Goal: Task Accomplishment & Management: Manage account settings

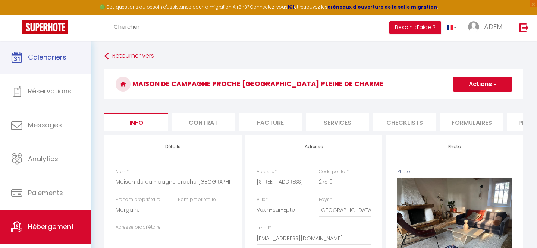
click at [35, 61] on span "Calendriers" at bounding box center [47, 57] width 38 height 9
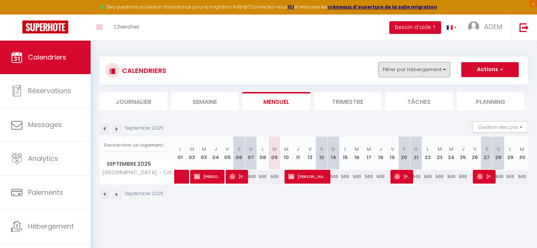
click at [415, 67] on button "Filtrer par hébergement" at bounding box center [414, 69] width 72 height 15
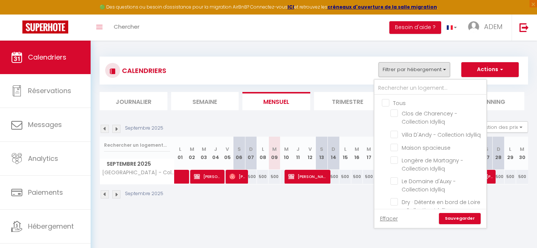
click at [388, 101] on input "Tous" at bounding box center [438, 102] width 112 height 7
checkbox input "true"
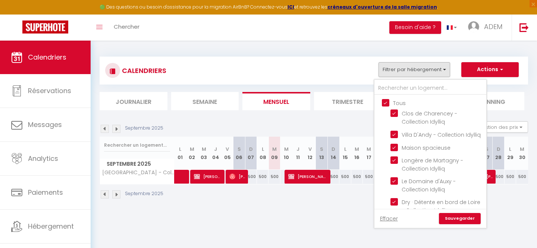
checkbox input "true"
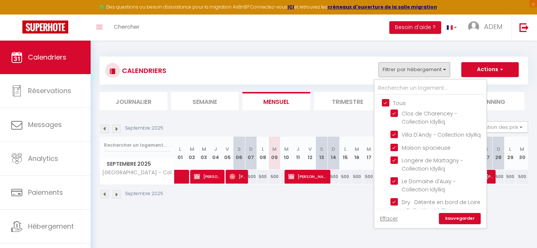
checkbox input "true"
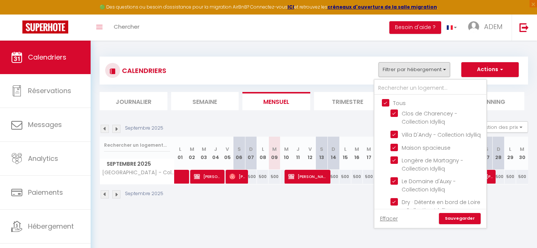
checkbox input "true"
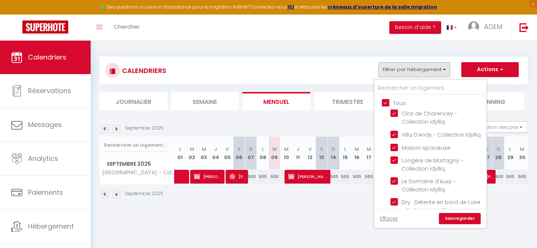
checkbox input "true"
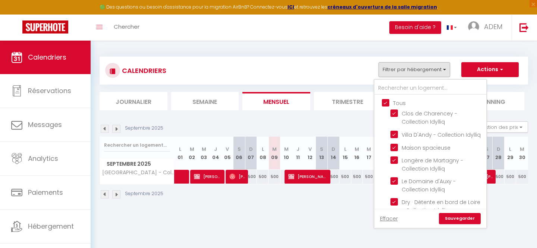
checkbox input "true"
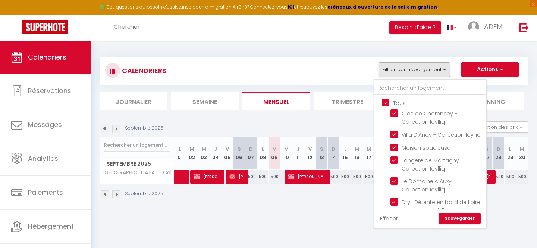
checkbox input "true"
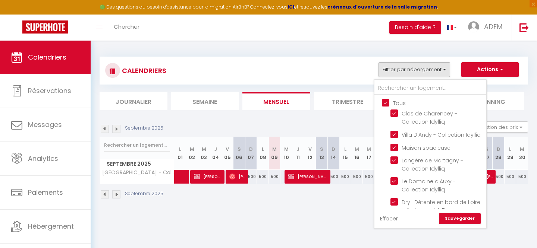
checkbox input "true"
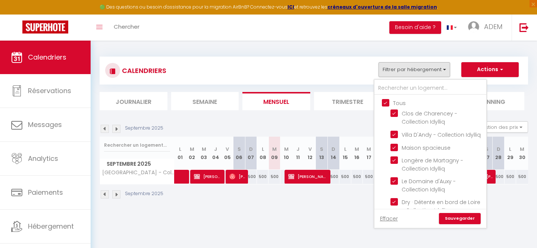
checkbox input "true"
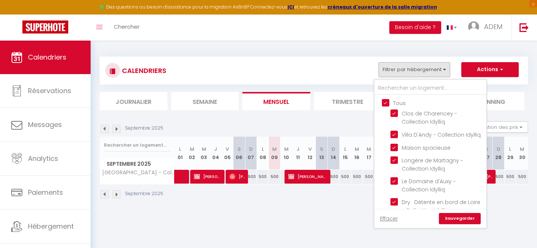
checkbox input "true"
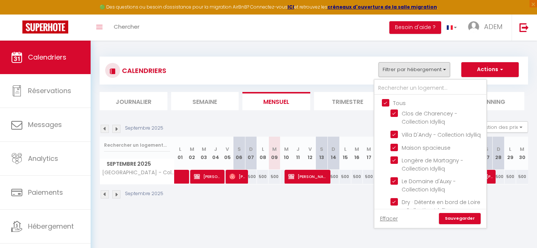
checkbox input "true"
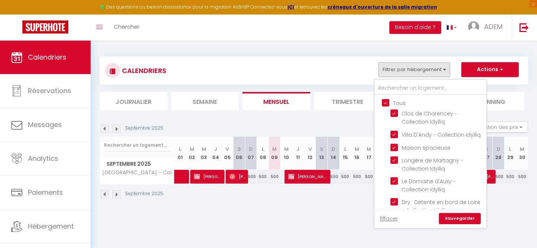
checkbox input "true"
click at [388, 101] on input "Tous" at bounding box center [438, 102] width 112 height 7
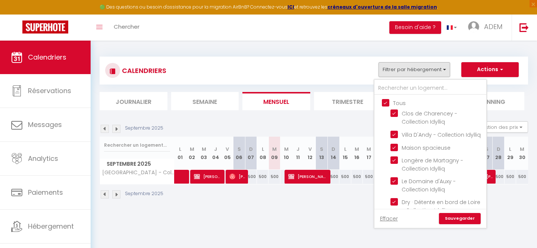
checkbox input "false"
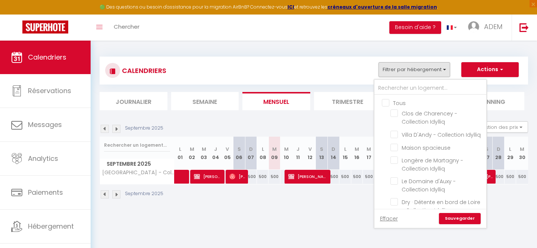
checkbox input "false"
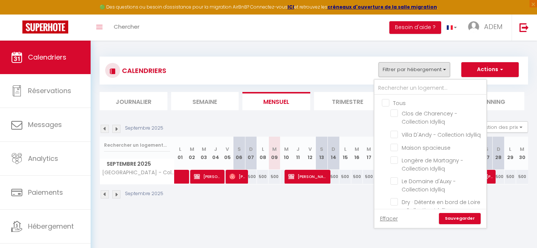
checkbox input "false"
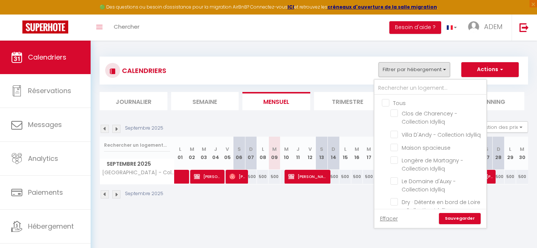
checkbox input "false"
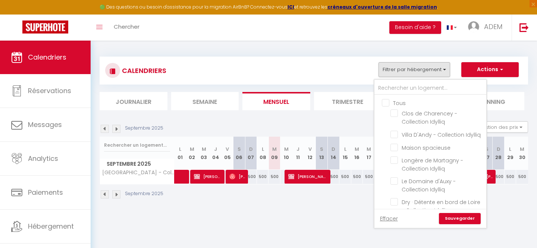
checkbox input "false"
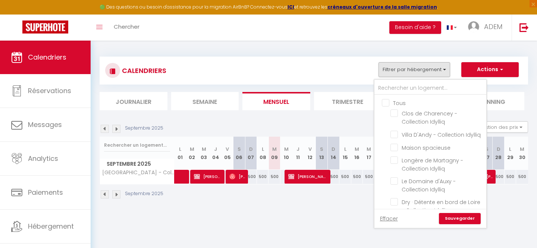
checkbox input "false"
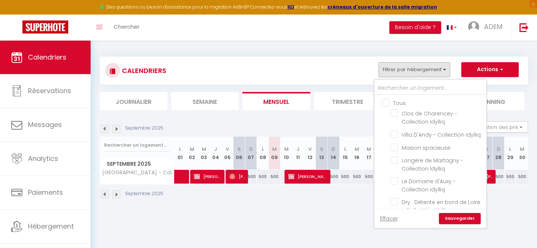
checkbox input "false"
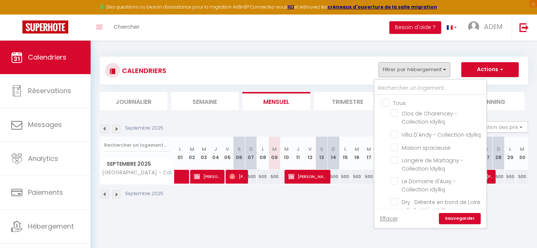
checkbox input "false"
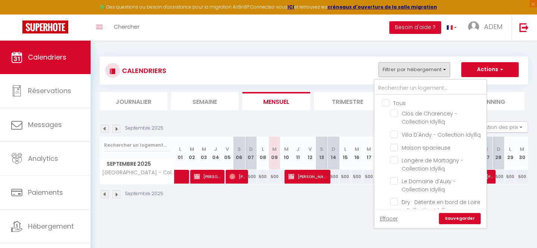
checkbox input "false"
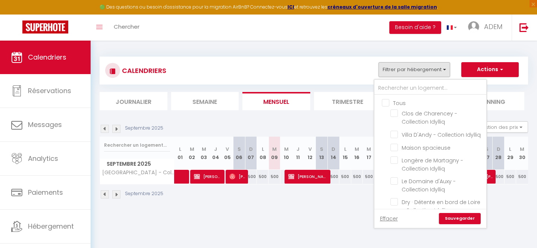
checkbox input "false"
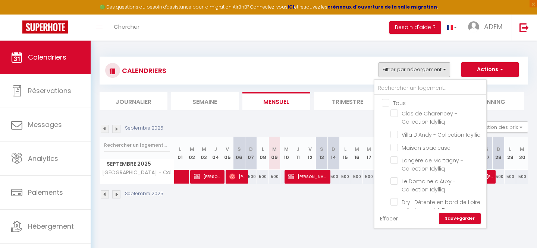
checkbox input "false"
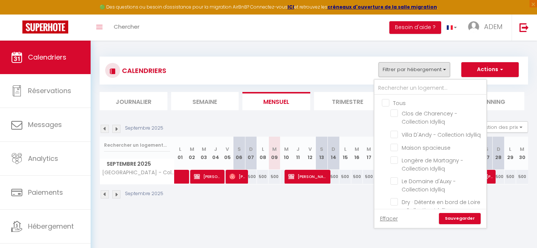
checkbox input "false"
click at [395, 86] on input "text" at bounding box center [430, 88] width 112 height 13
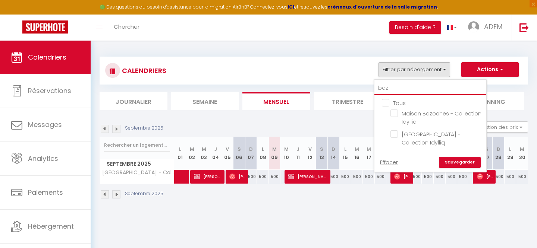
type input "bazo"
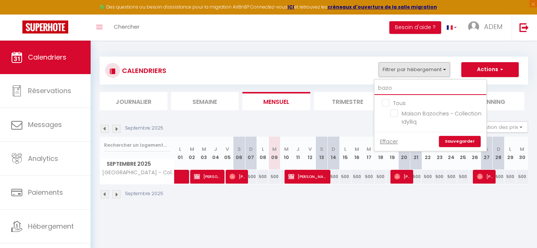
click at [384, 89] on input "bazo" at bounding box center [430, 88] width 112 height 13
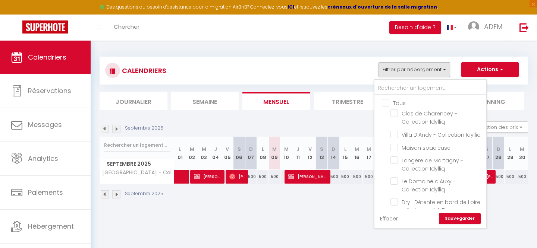
click at [330, 72] on div "CALENDRIERS Filtrer par hébergement Tous Clos de Charencey - Collection Idylliq…" at bounding box center [313, 70] width 417 height 17
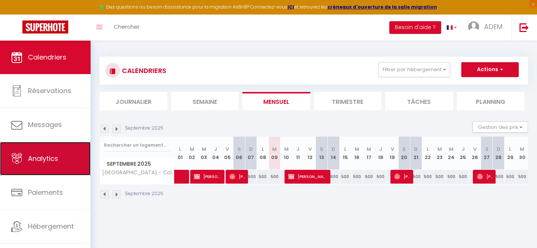
click at [57, 160] on span "Analytics" at bounding box center [43, 158] width 30 height 9
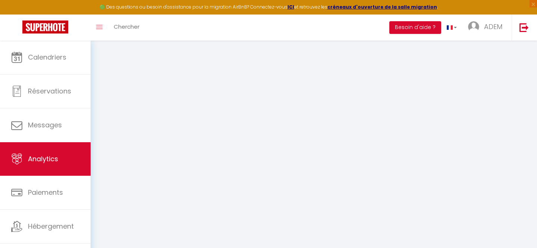
select select "2025"
select select "9"
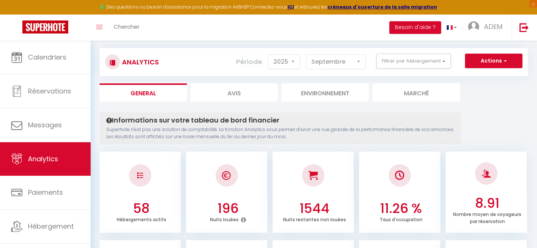
scroll to position [16, 0]
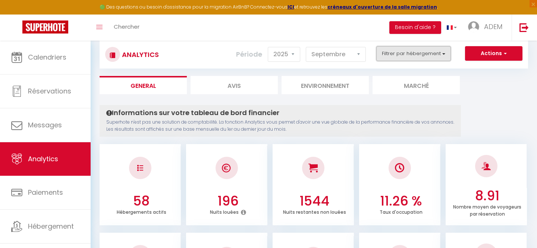
click at [385, 60] on button "Filtrer par hébergement" at bounding box center [413, 53] width 75 height 15
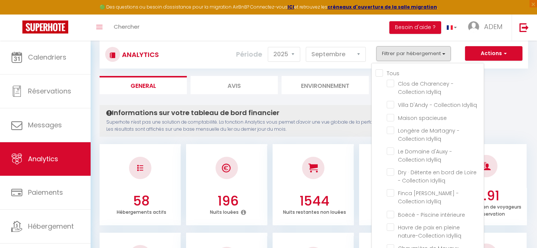
click at [380, 73] on input "Tous" at bounding box center [429, 72] width 108 height 7
checkbox input "true"
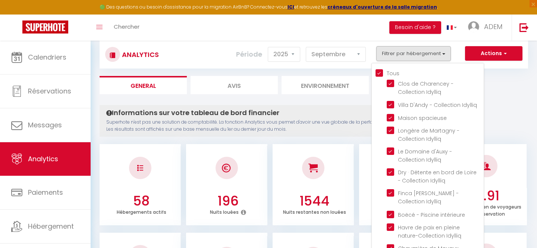
checkbox Idylliq "true"
checkbox spacieuse "true"
checkbox Idylliq "true"
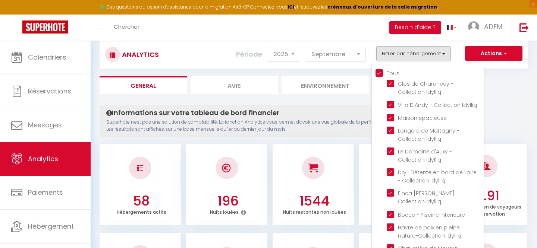
checkbox Idylliq "true"
checkbox intérieure "true"
checkbox Idylliq "true"
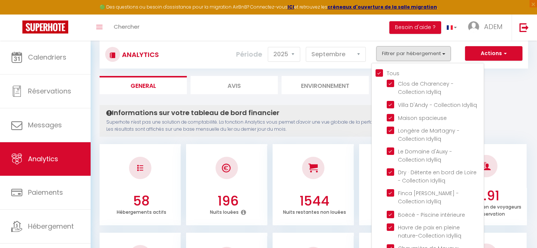
checkbox Idylliq "true"
checkbox charme "true"
checkbox Idylliq "true"
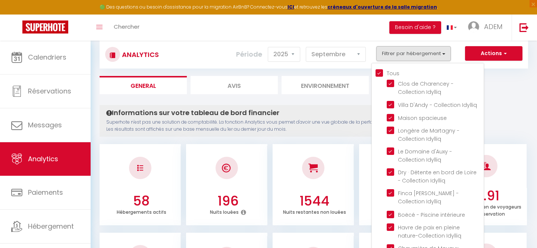
checkbox Idylliq "true"
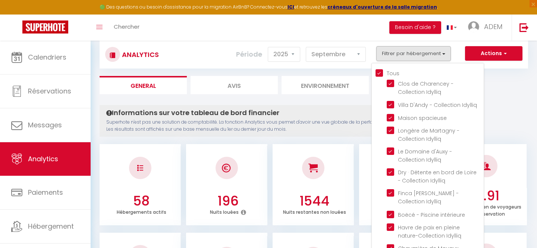
checkbox Idylliq "true"
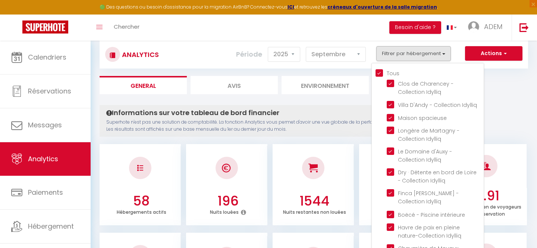
checkbox Idylliq "true"
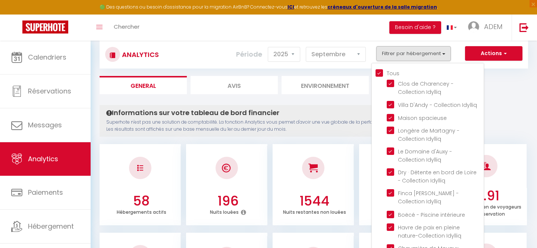
checkbox Idylliq "true"
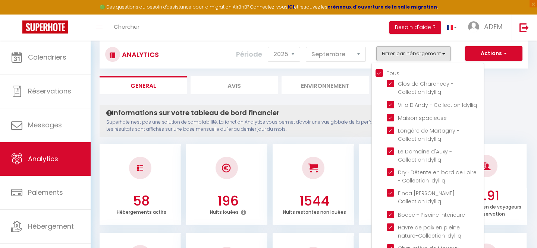
checkbox Idylliq "true"
checkbox \(\) "true"
checkbox Idylliq "true"
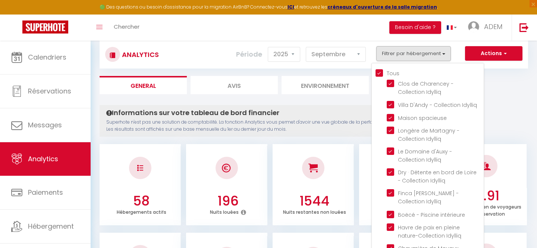
checkbox Idylliq "true"
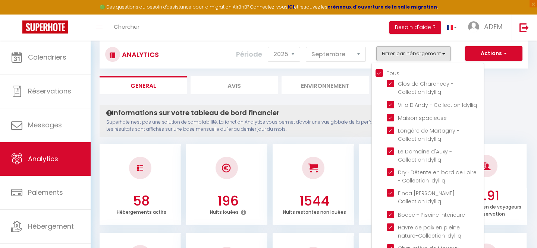
checkbox Idylliq "true"
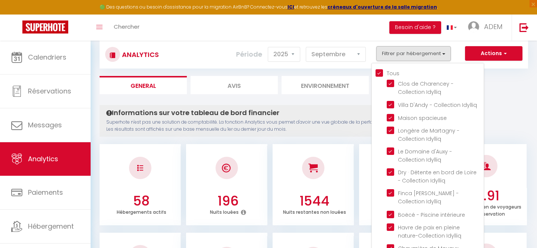
checkbox Idylliq "true"
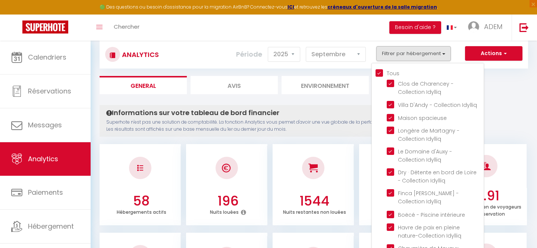
checkbox Idylliq "true"
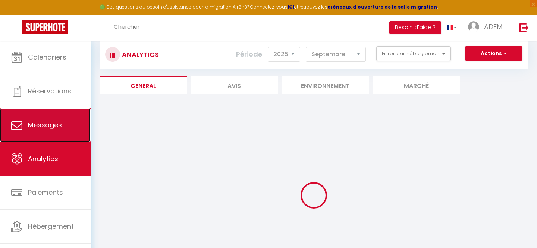
click at [60, 131] on link "Messages" at bounding box center [45, 125] width 91 height 34
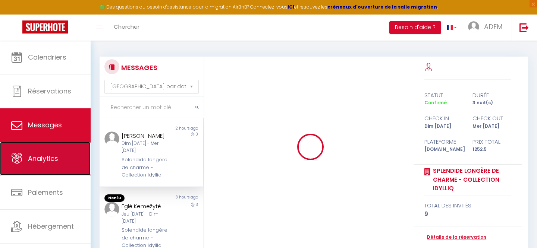
click at [39, 162] on span "Analytics" at bounding box center [43, 158] width 30 height 9
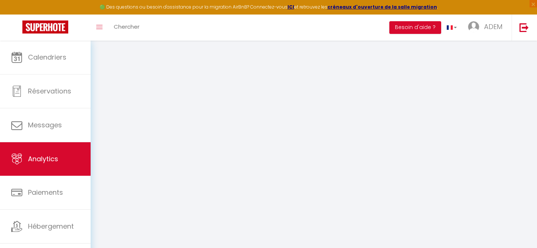
select select "2025"
select select "9"
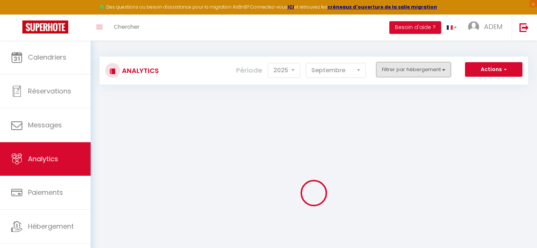
click at [407, 73] on button "Filtrer par hébergement" at bounding box center [413, 69] width 75 height 15
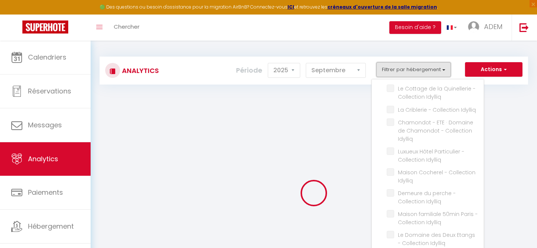
checkbox input "false"
checkbox Idylliq "false"
checkbox spacieuse "false"
checkbox Idylliq "false"
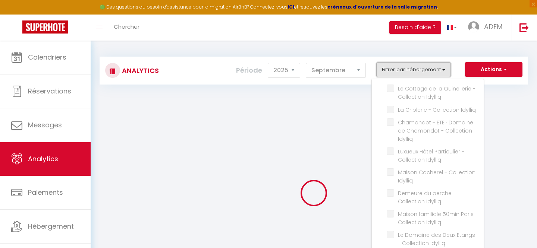
checkbox Idylliq "false"
checkbox intérieure "false"
checkbox Idylliq "false"
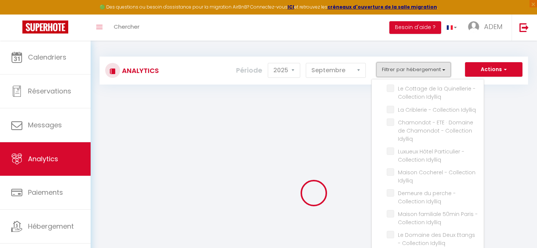
checkbox Idylliq "false"
checkbox charme "false"
checkbox Idylliq "false"
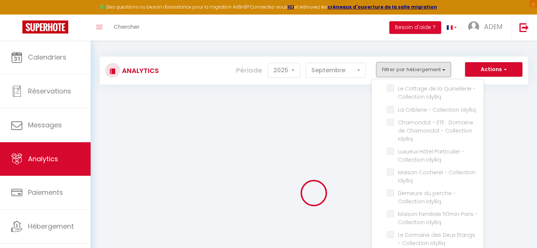
checkbox Idylliq "false"
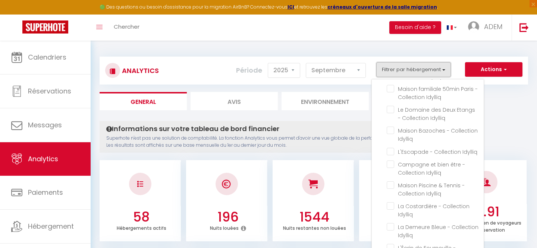
scroll to position [477, 0]
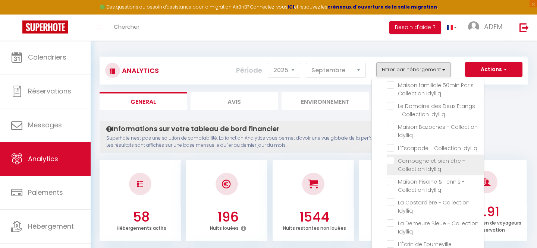
click at [390, 157] on Idylliq "checkbox" at bounding box center [434, 160] width 97 height 7
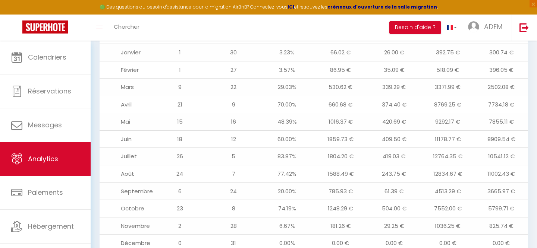
scroll to position [865, 0]
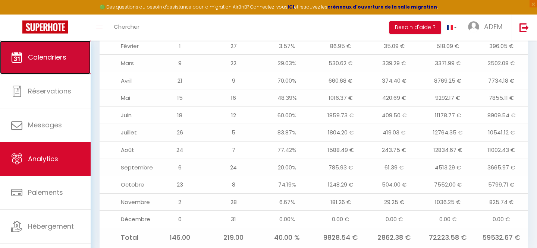
click at [46, 51] on link "Calendriers" at bounding box center [45, 58] width 91 height 34
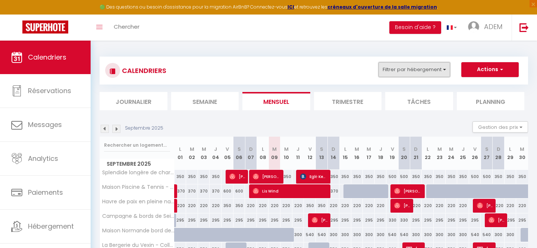
click at [403, 70] on button "Filtrer par hébergement" at bounding box center [414, 69] width 72 height 15
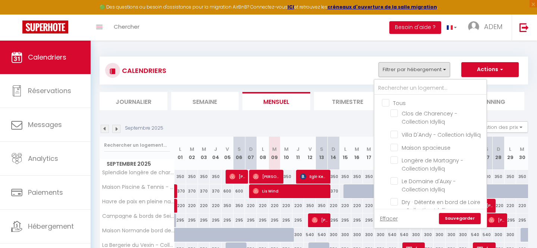
click at [384, 102] on input "Tous" at bounding box center [438, 102] width 112 height 7
click at [391, 90] on input "text" at bounding box center [430, 88] width 112 height 13
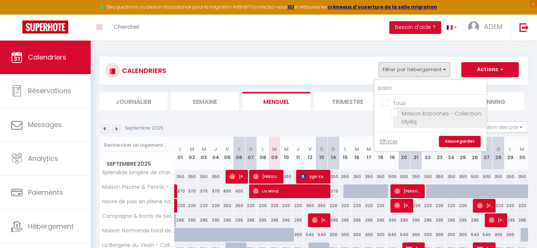
click at [393, 113] on input "Maison Bazoches - Collection Idylliq" at bounding box center [436, 113] width 93 height 7
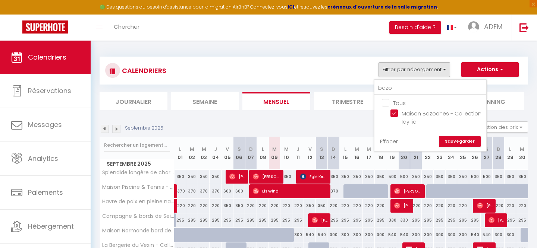
click at [448, 139] on link "Sauvegarder" at bounding box center [460, 141] width 42 height 11
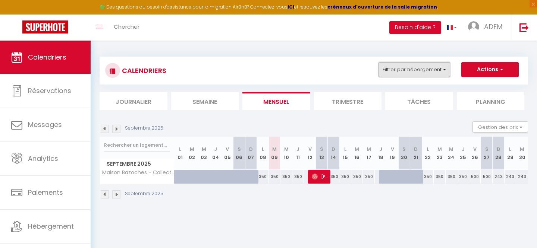
click at [396, 69] on button "Filtrer par hébergement" at bounding box center [414, 69] width 72 height 15
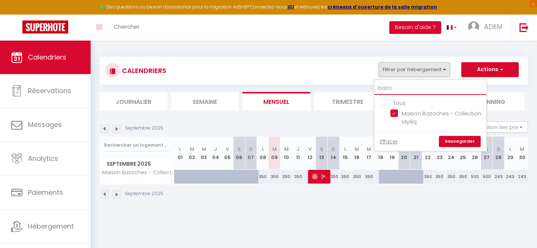
click at [392, 91] on input "bazo" at bounding box center [430, 88] width 112 height 13
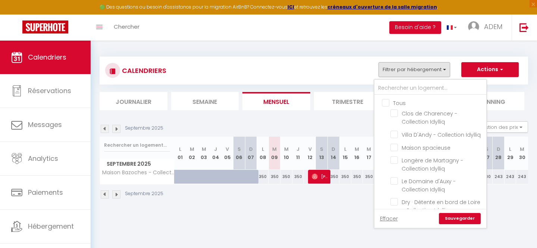
click at [386, 102] on input "Tous" at bounding box center [438, 102] width 112 height 7
click at [385, 102] on input "Tous" at bounding box center [438, 102] width 112 height 7
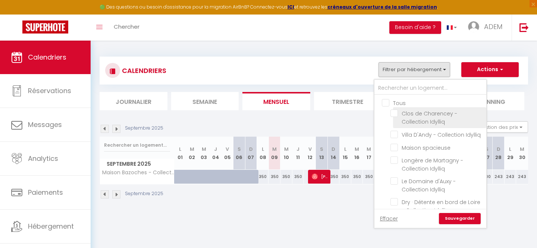
click at [391, 113] on input "Clos de Charencey - Collection Idylliq" at bounding box center [436, 113] width 93 height 7
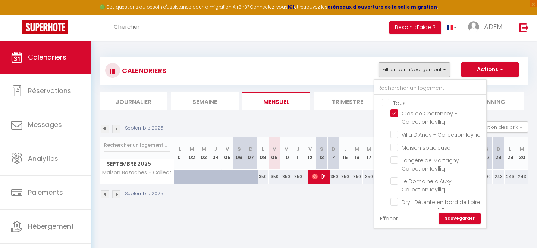
click at [466, 221] on link "Sauvegarder" at bounding box center [460, 218] width 42 height 11
